Goal: Transaction & Acquisition: Purchase product/service

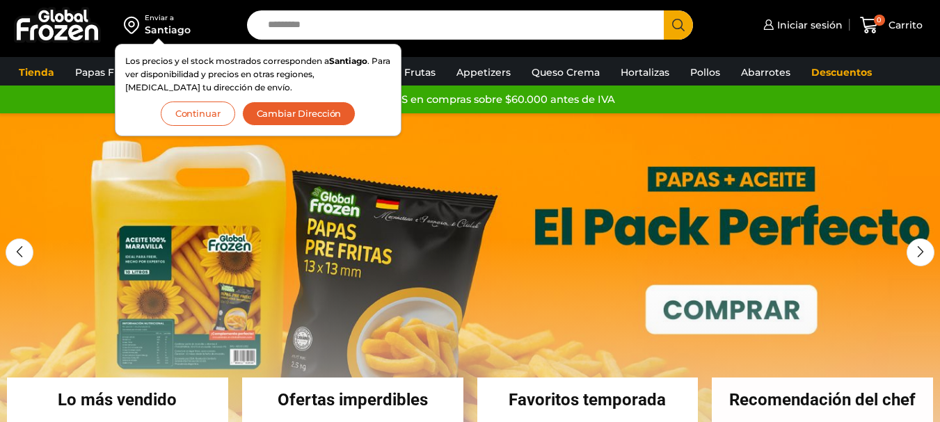
click at [200, 111] on button "Continuar" at bounding box center [198, 114] width 74 height 24
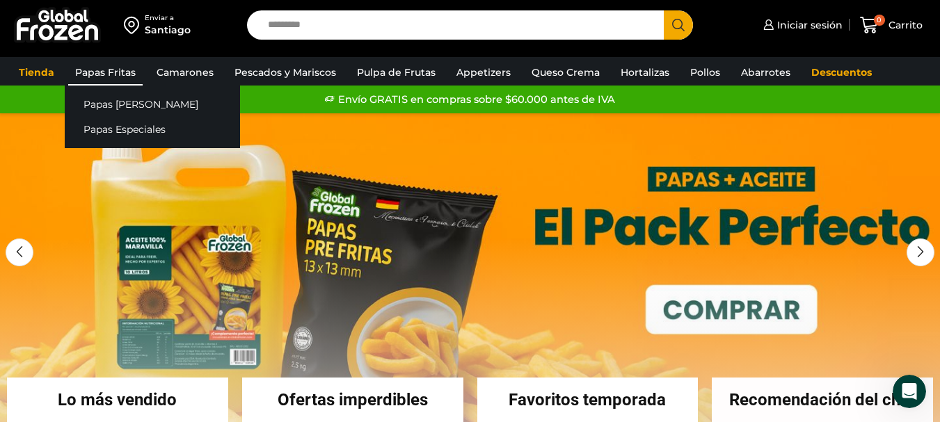
click at [94, 74] on link "Papas Fritas" at bounding box center [105, 72] width 74 height 26
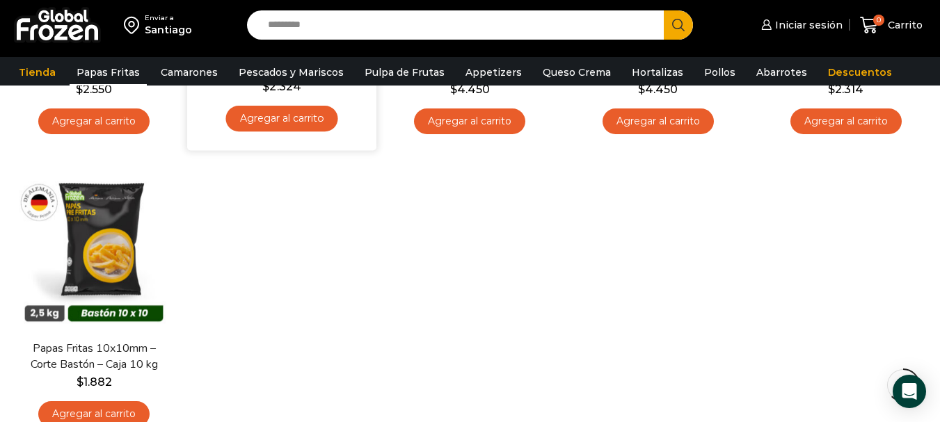
scroll to position [696, 0]
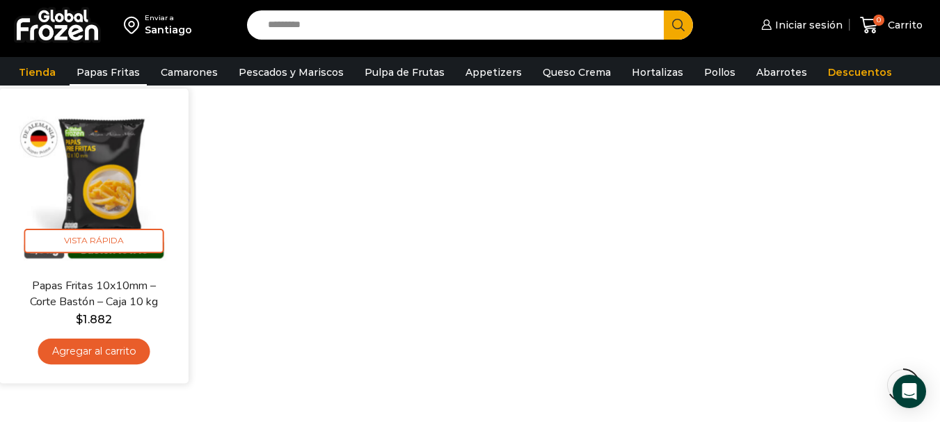
click at [83, 353] on link "Agregar al carrito" at bounding box center [94, 352] width 112 height 26
